Goal: Information Seeking & Learning: Learn about a topic

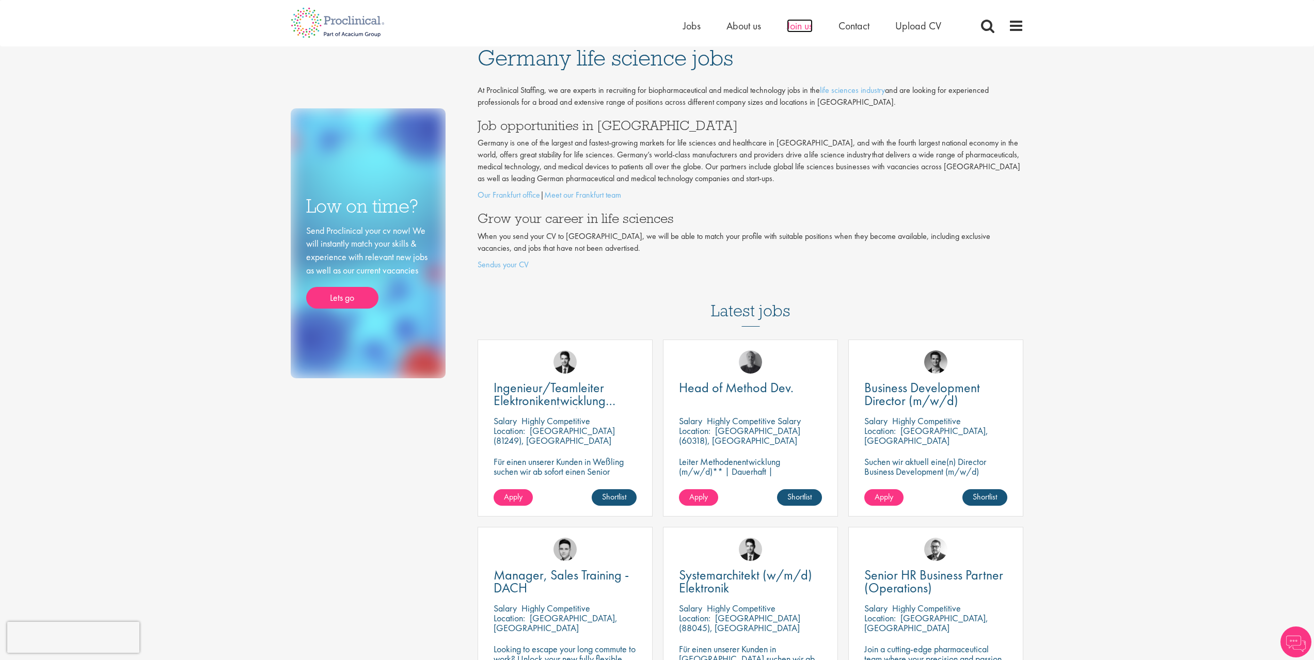
click at [810, 26] on span "Join us" at bounding box center [800, 25] width 26 height 13
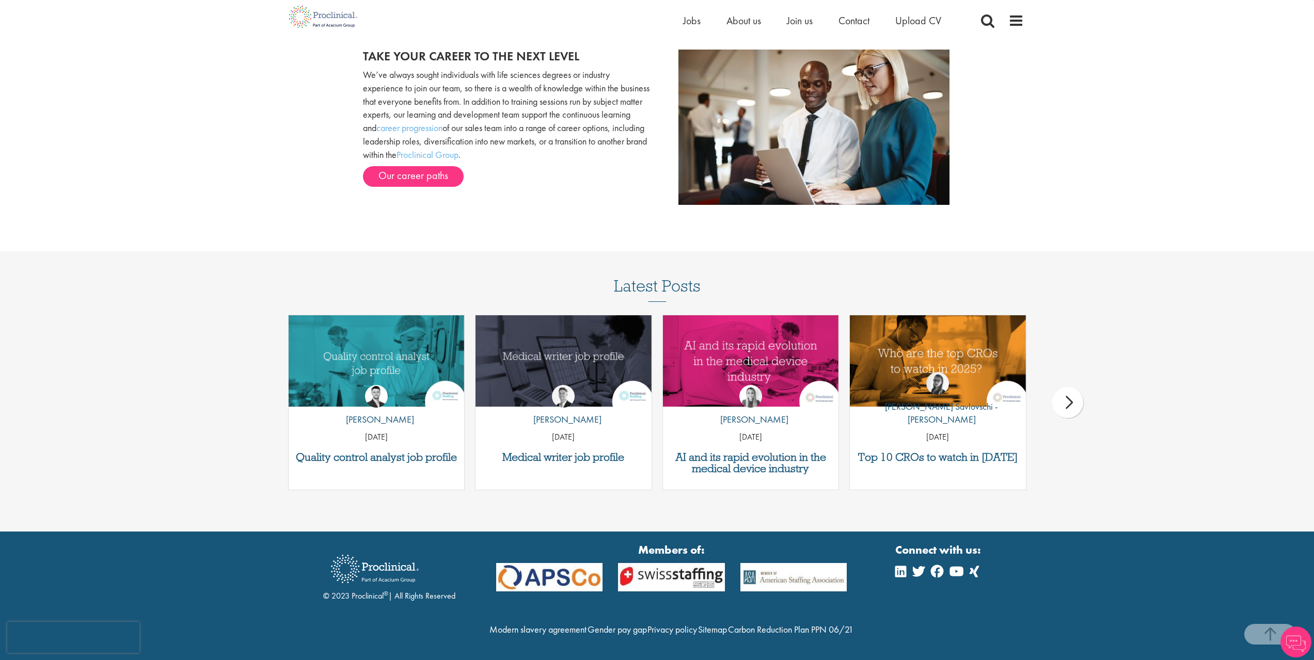
scroll to position [1233, 0]
click at [574, 623] on link "Modern slavery agreement" at bounding box center [537, 629] width 97 height 12
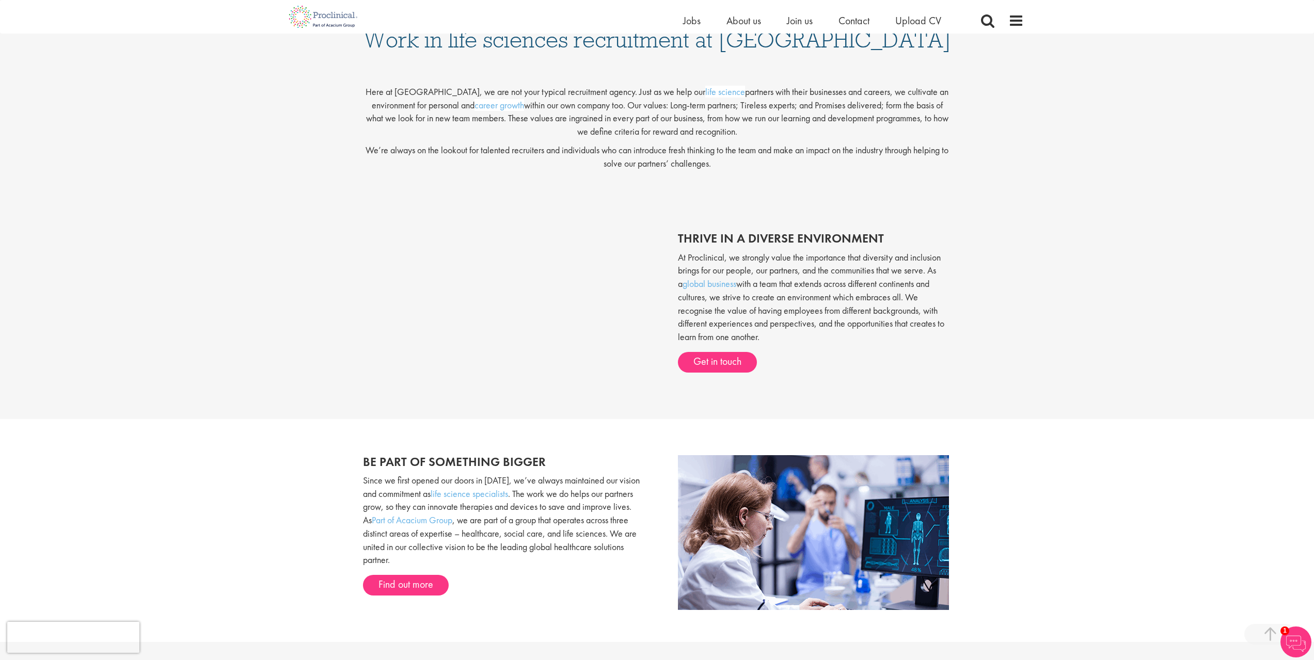
scroll to position [252, 0]
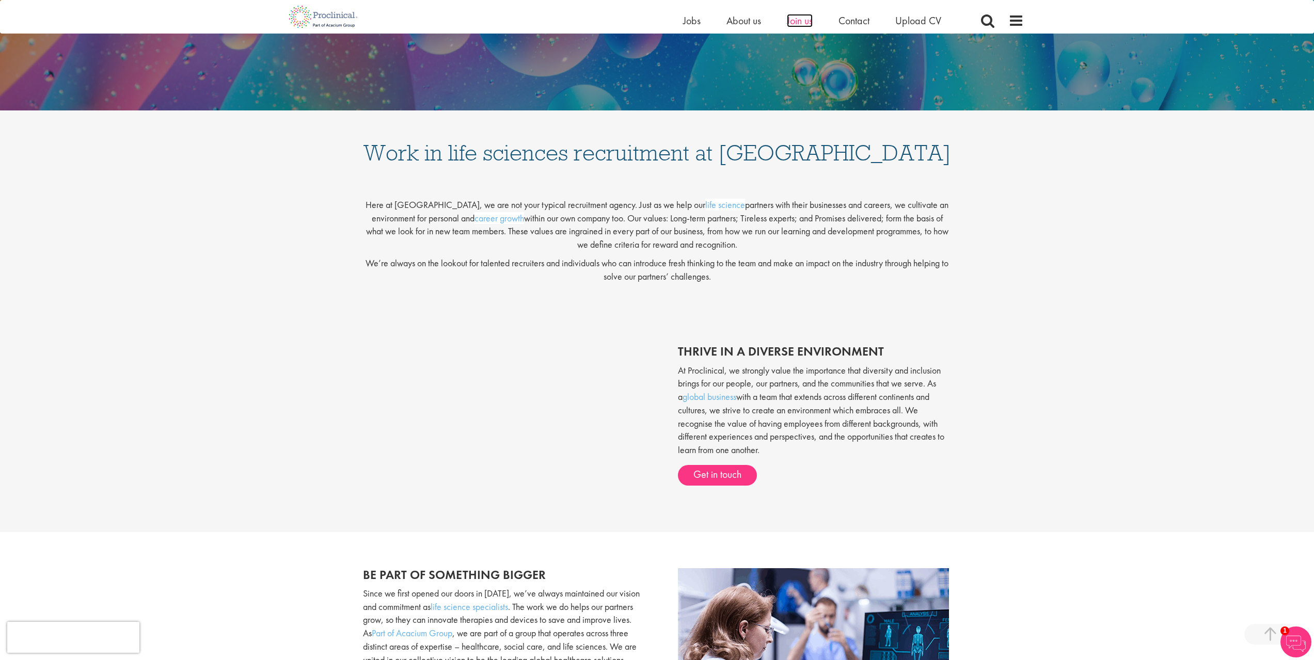
click at [792, 20] on span "Join us" at bounding box center [800, 20] width 26 height 13
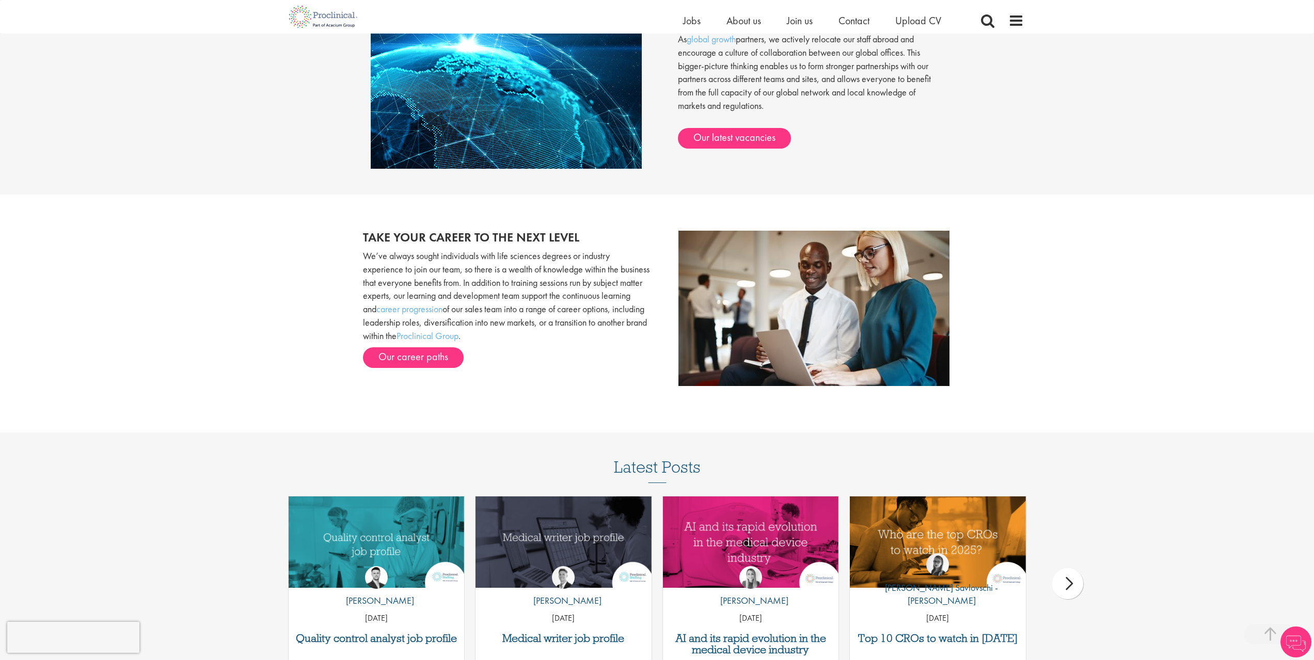
scroll to position [1233, 0]
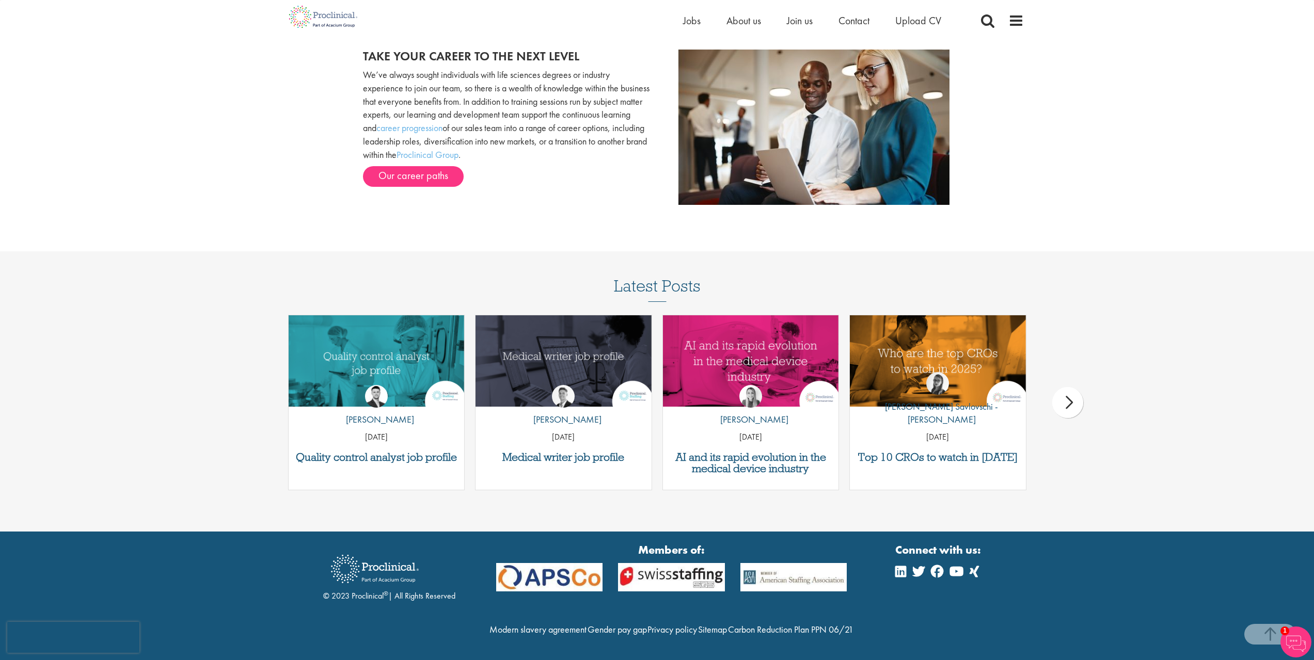
click at [653, 277] on h3 "Latest Posts" at bounding box center [657, 289] width 87 height 25
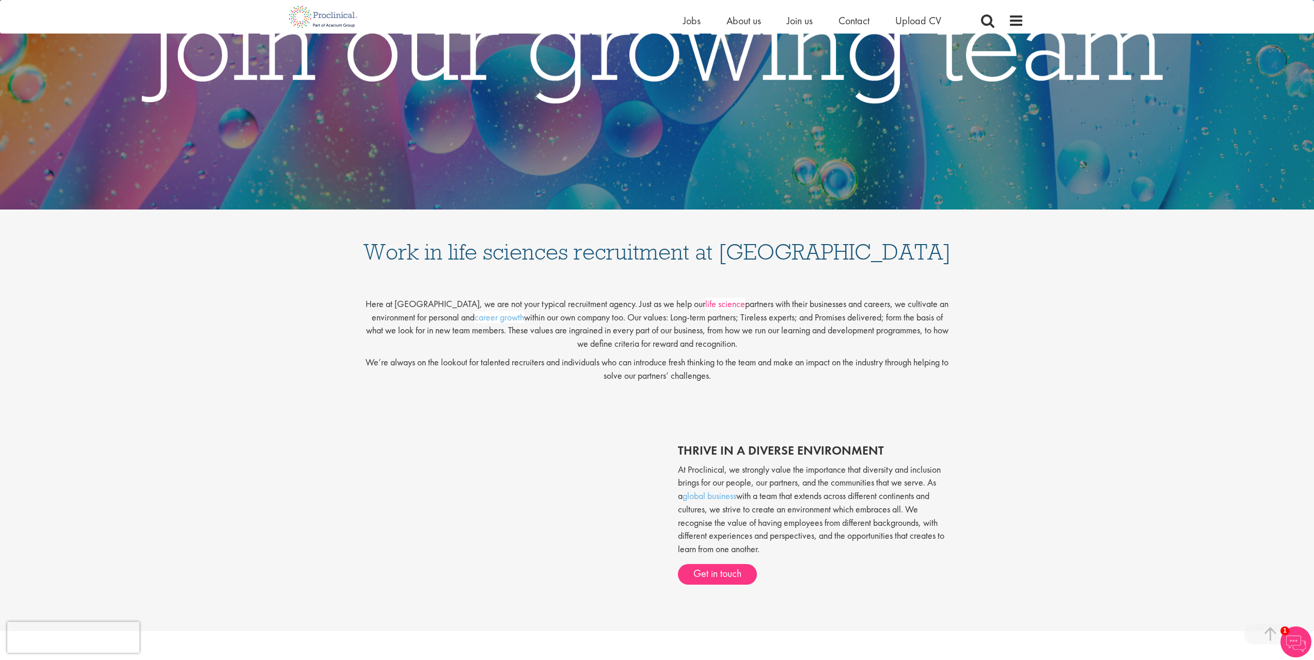
scroll to position [0, 0]
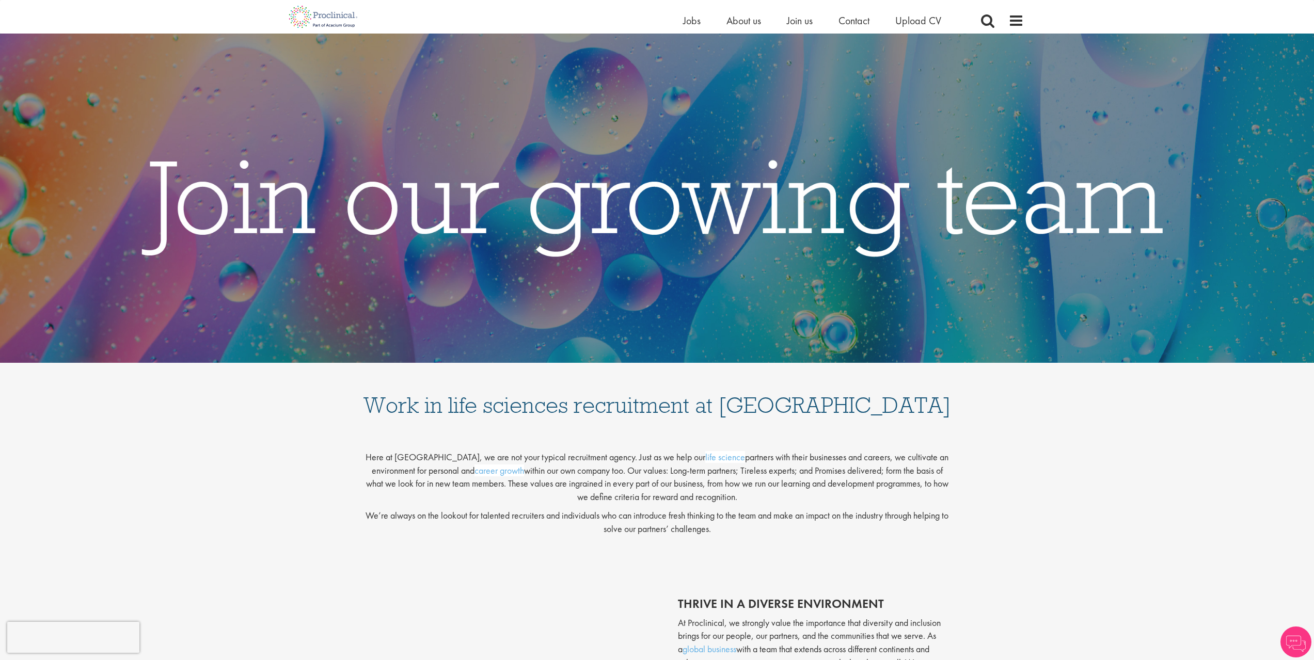
scroll to position [265, 0]
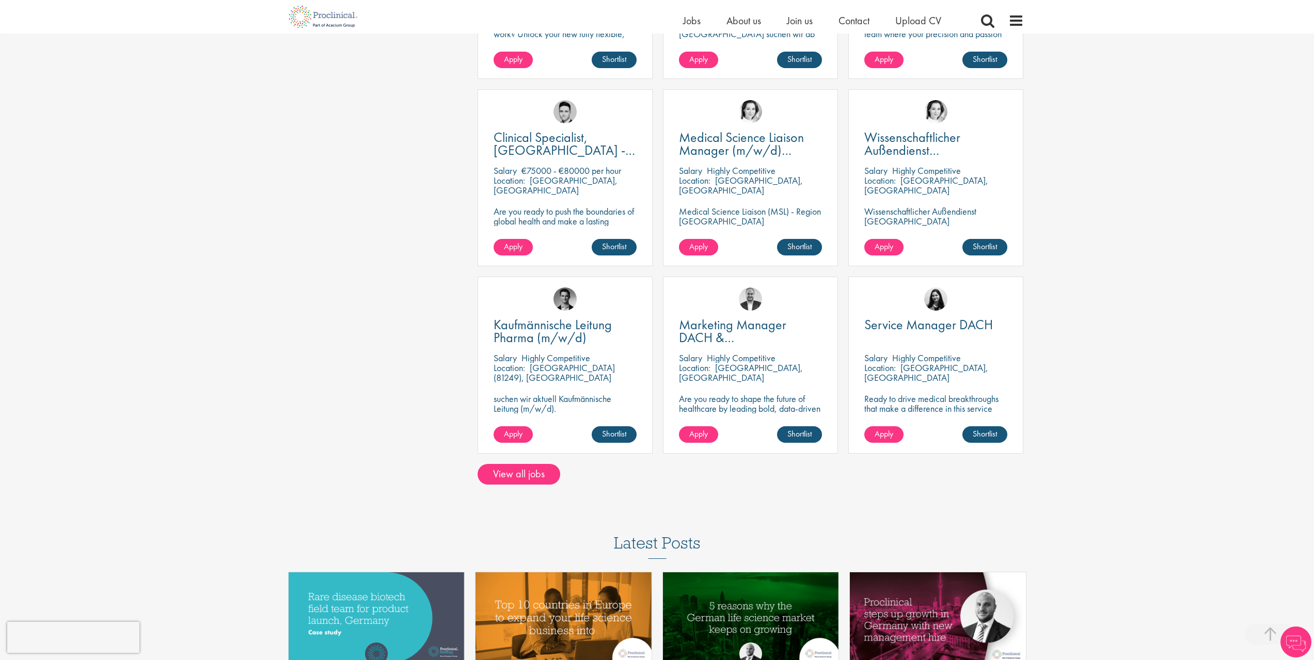
scroll to position [671, 0]
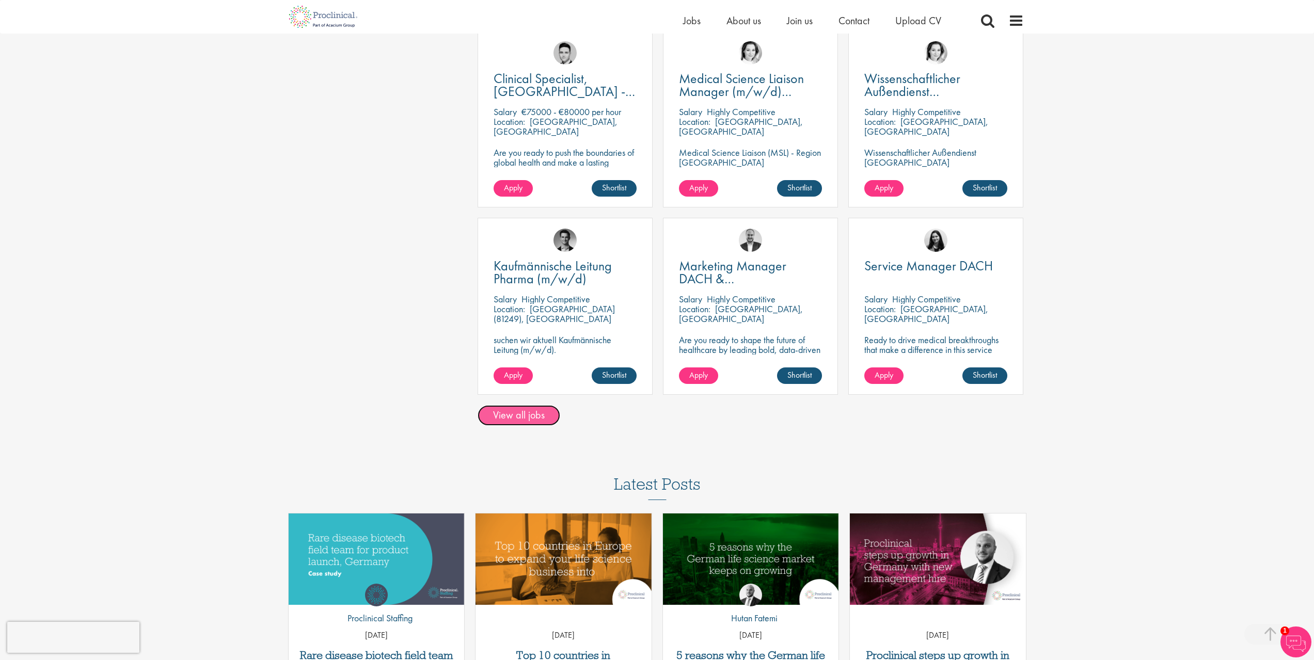
click at [525, 417] on link "View all jobs" at bounding box center [518, 415] width 83 height 21
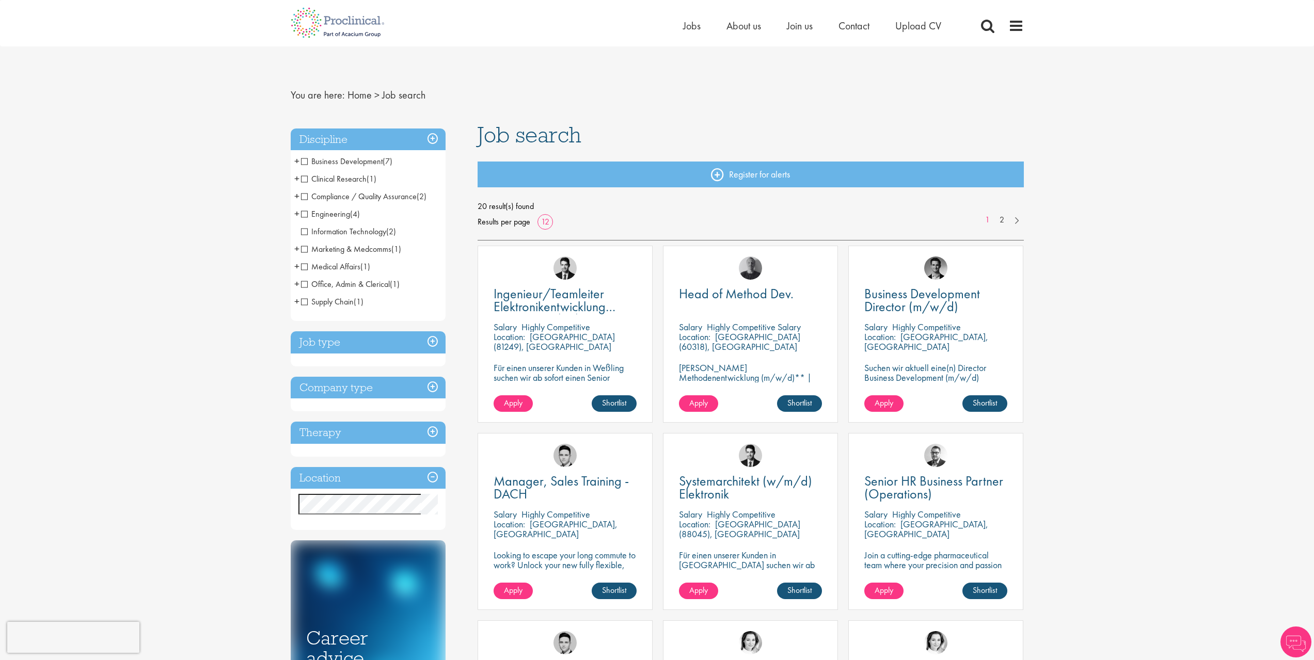
click at [372, 346] on h3 "Job type" at bounding box center [368, 342] width 155 height 22
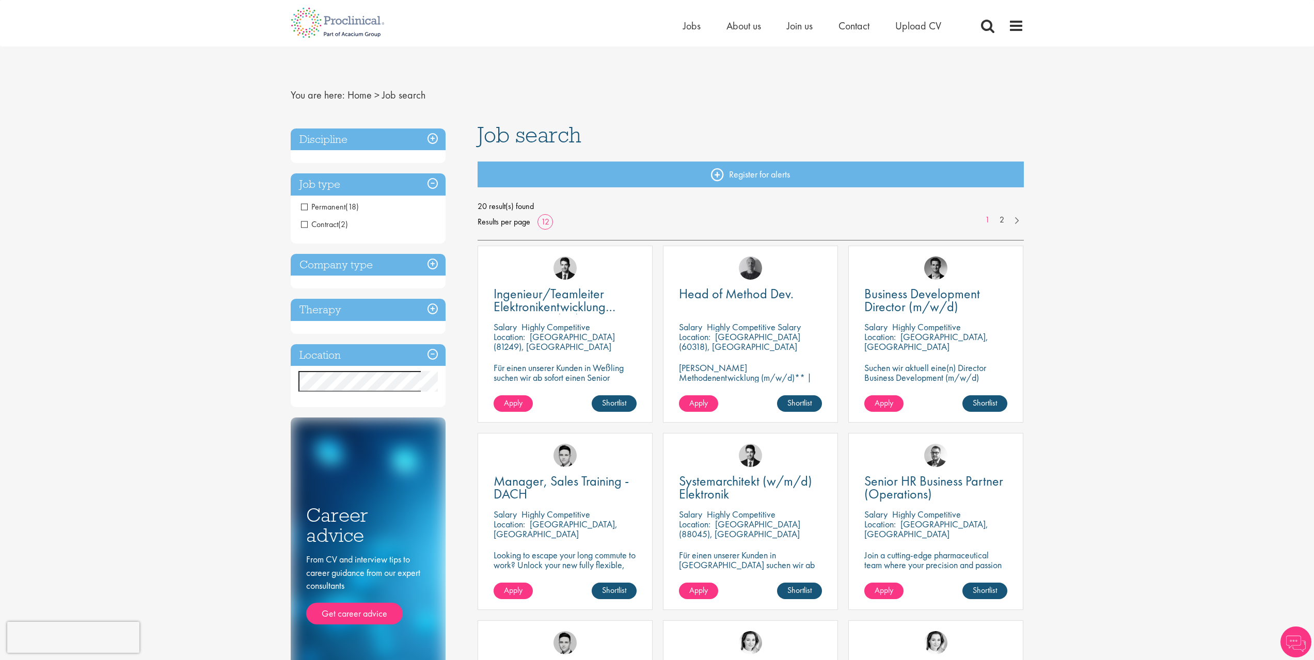
click at [345, 210] on span "(18)" at bounding box center [351, 206] width 13 height 11
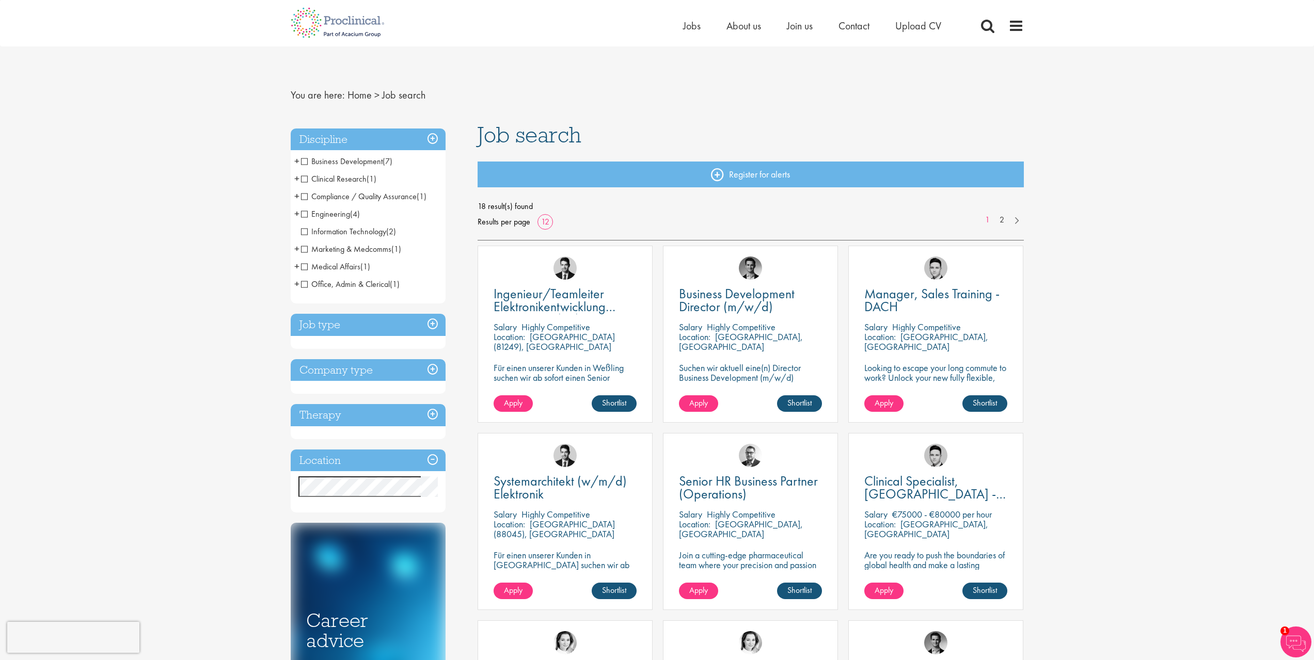
click at [406, 372] on h3 "Company type" at bounding box center [368, 370] width 155 height 22
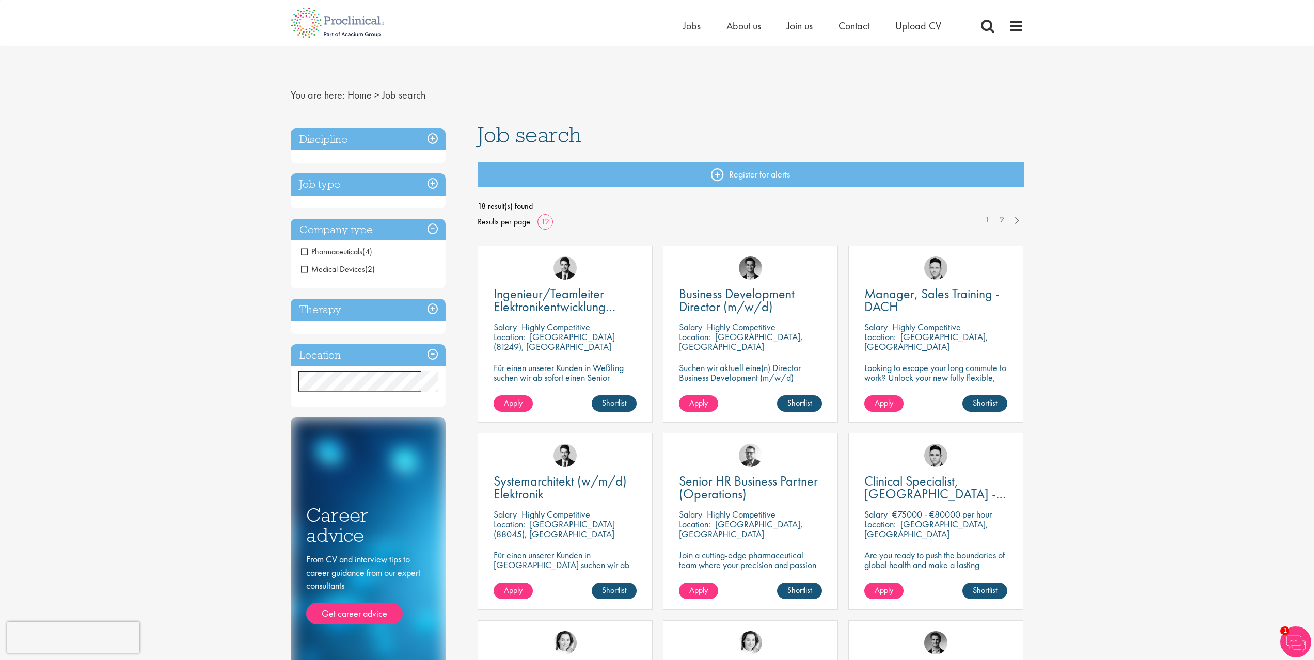
click at [375, 303] on h3 "Therapy" at bounding box center [368, 310] width 155 height 22
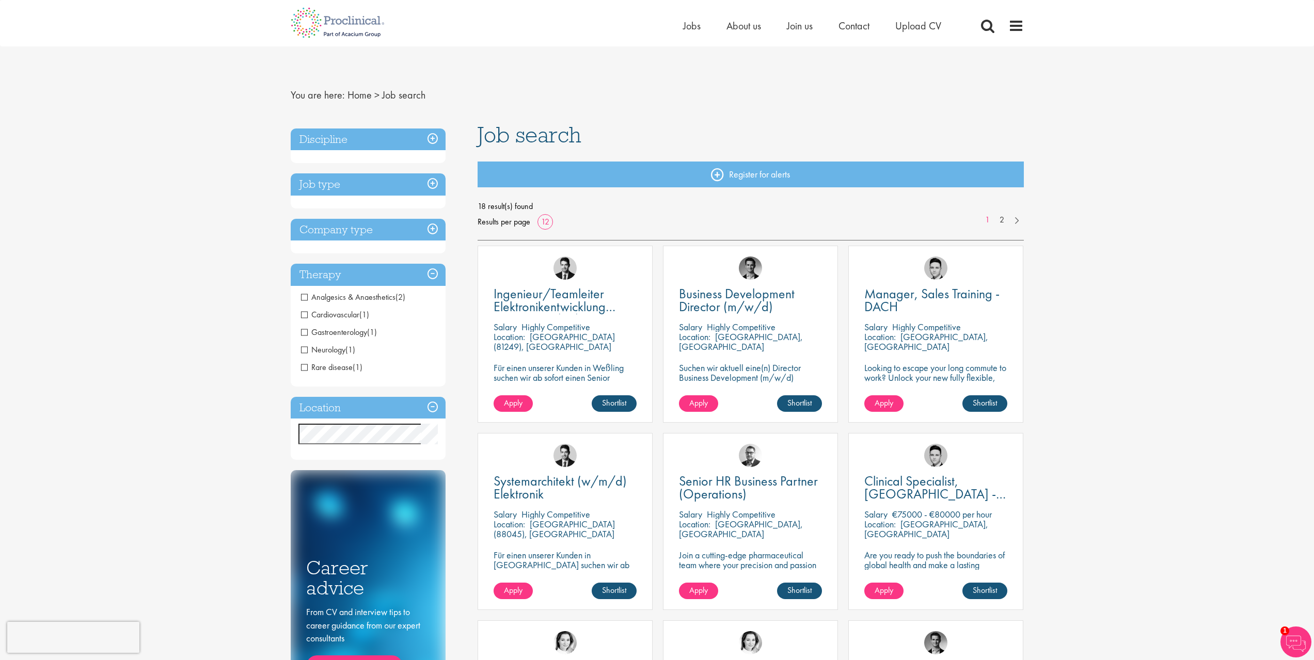
click at [364, 408] on h3 "Location" at bounding box center [368, 408] width 155 height 22
click at [402, 186] on h3 "Job type" at bounding box center [368, 184] width 155 height 22
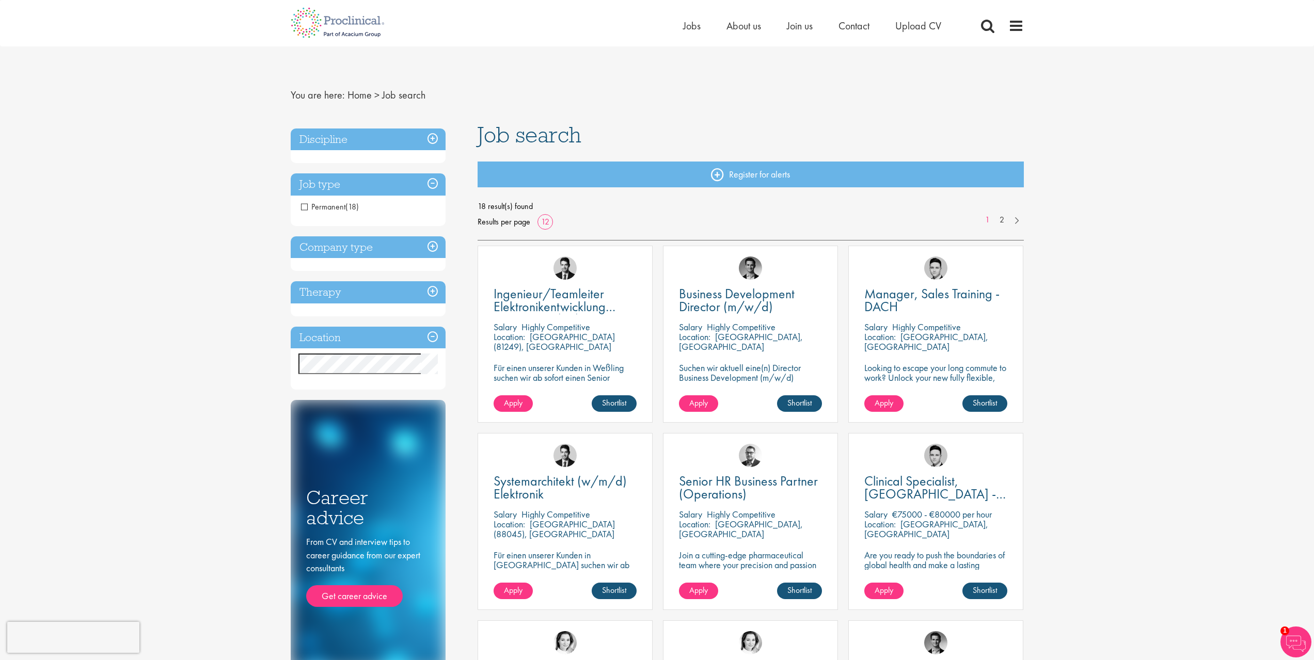
click at [402, 141] on h3 "Discipline" at bounding box center [368, 140] width 155 height 22
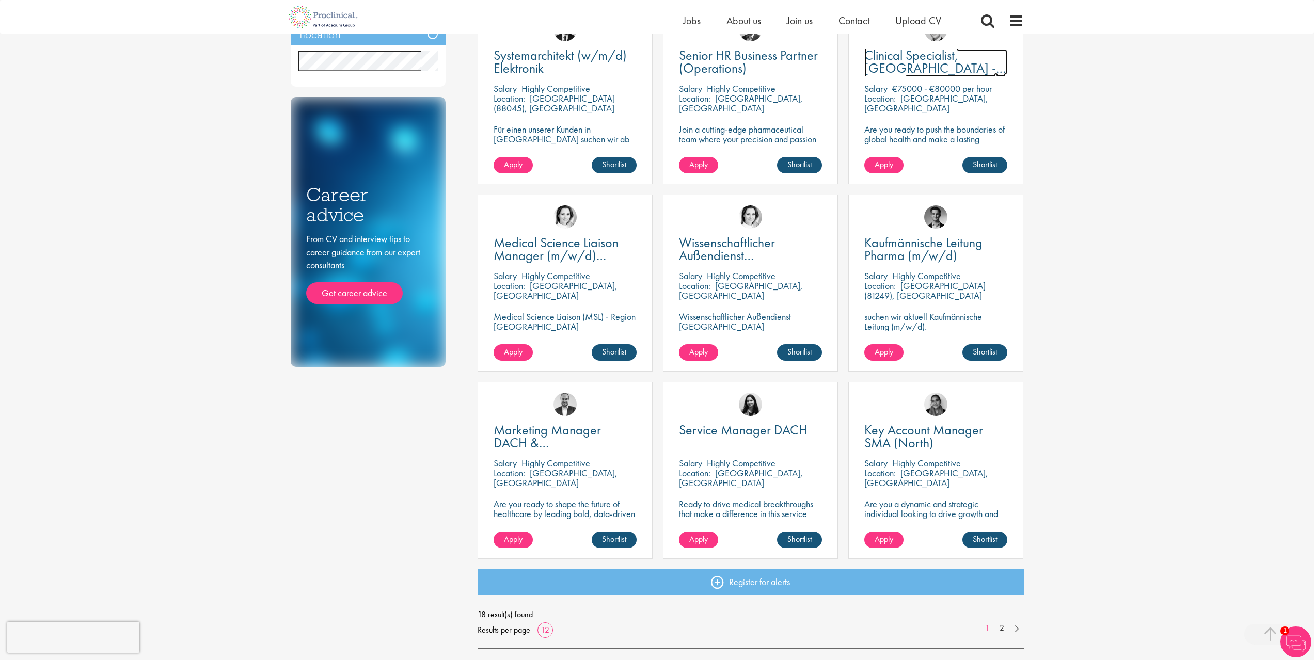
scroll to position [516, 0]
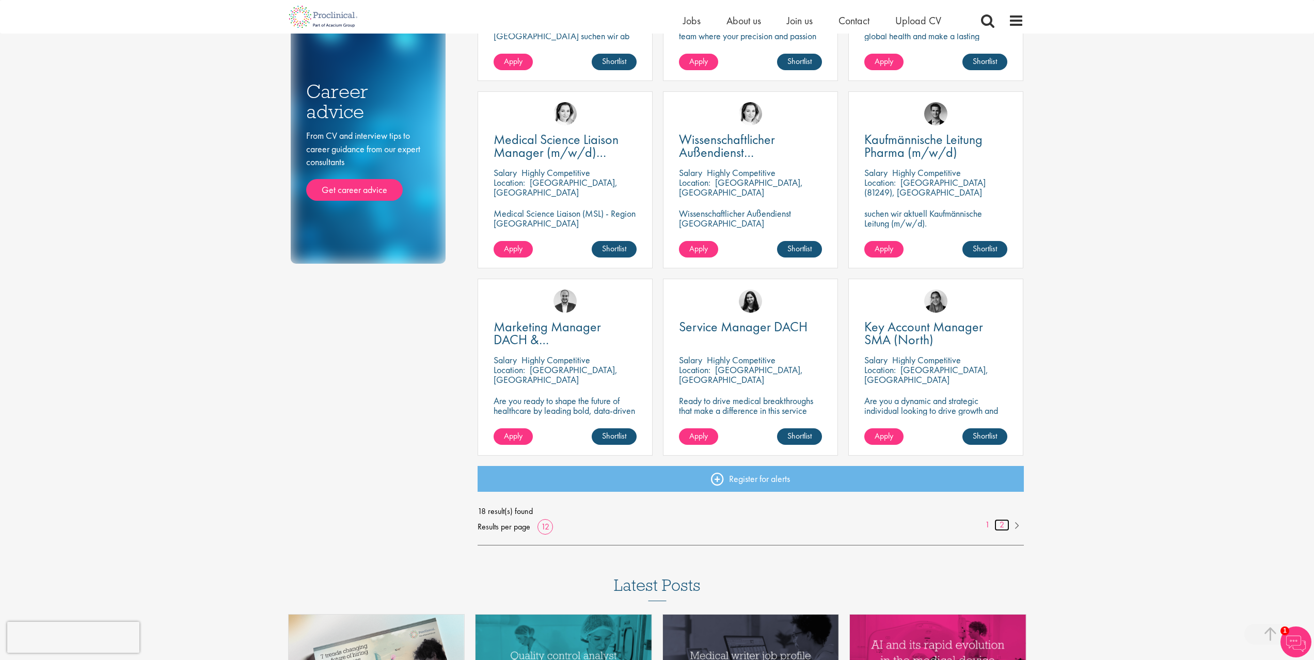
click at [1000, 524] on link "2" at bounding box center [1001, 525] width 15 height 12
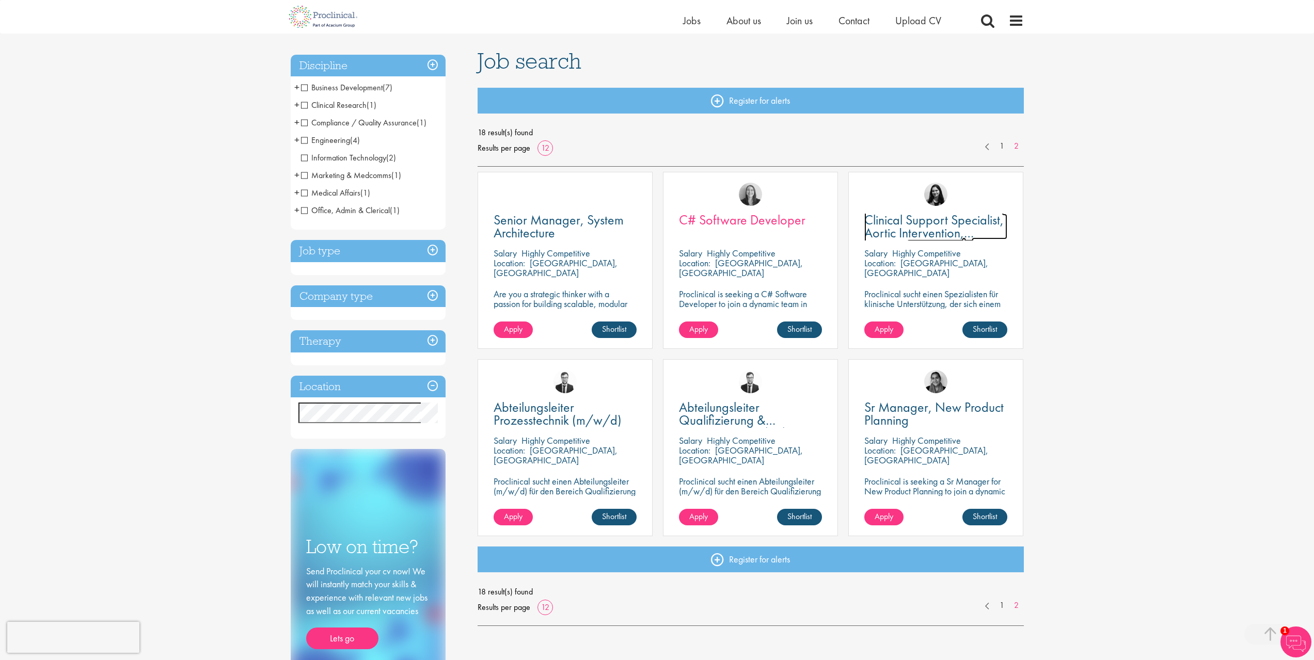
scroll to position [310, 0]
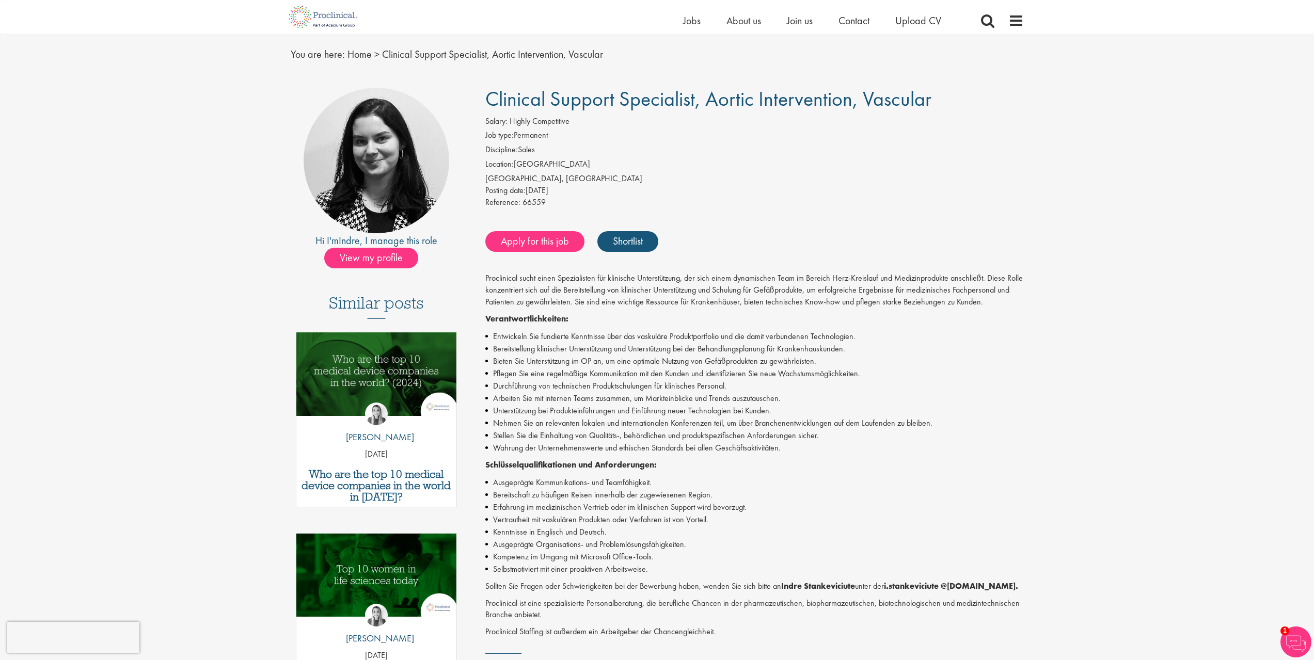
scroll to position [155, 0]
